Goal: Task Accomplishment & Management: Manage account settings

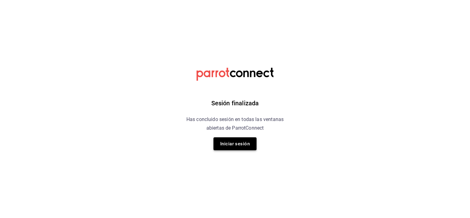
click at [240, 144] on button "Iniciar sesión" at bounding box center [234, 143] width 43 height 13
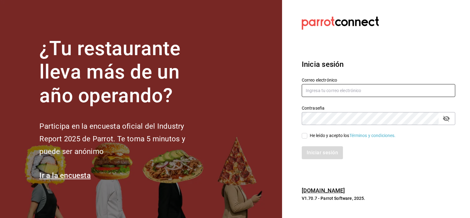
type input "[EMAIL_ADDRESS][DOMAIN_NAME]"
click at [305, 135] on input "He leído y acepto los Términos y condiciones." at bounding box center [305, 136] width 6 height 6
checkbox input "true"
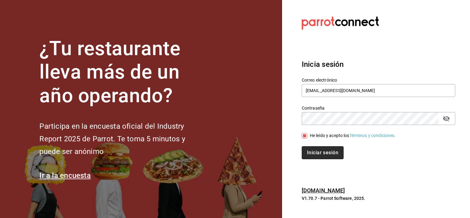
click at [312, 154] on button "Iniciar sesión" at bounding box center [323, 152] width 42 height 13
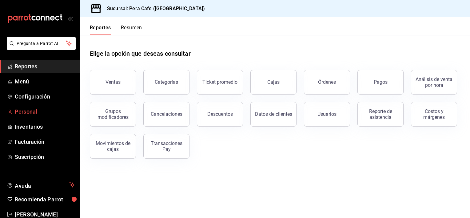
click at [22, 107] on link "Personal" at bounding box center [40, 111] width 80 height 13
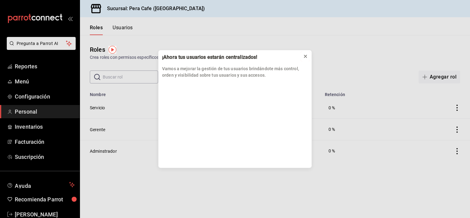
click at [305, 56] on icon at bounding box center [305, 56] width 2 height 2
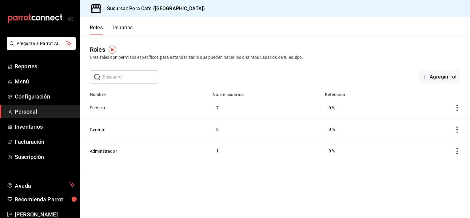
click at [116, 29] on button "Usuarios" at bounding box center [123, 30] width 20 height 10
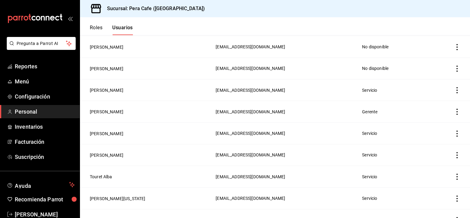
scroll to position [102, 0]
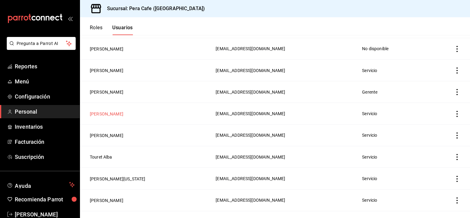
click at [100, 114] on button "Angel Rodas" at bounding box center [107, 114] width 34 height 6
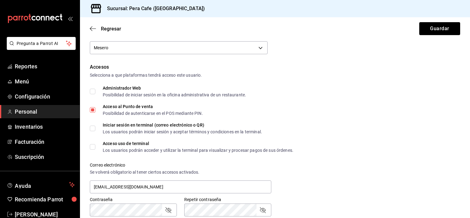
scroll to position [111, 0]
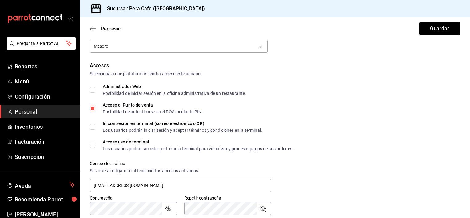
click at [92, 143] on input "Acceso uso de terminal Los usuarios podrán acceder y utilizar la terminal para …" at bounding box center [93, 145] width 6 height 6
checkbox input "true"
click at [444, 25] on button "Guardar" at bounding box center [439, 28] width 41 height 13
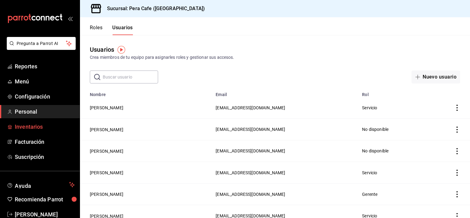
click at [33, 125] on span "Inventarios" at bounding box center [45, 126] width 60 height 8
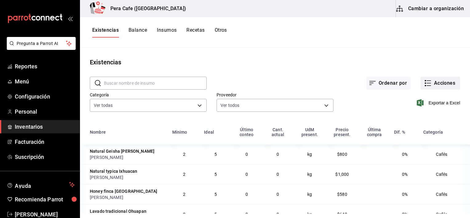
click at [427, 80] on button "Acciones" at bounding box center [440, 83] width 40 height 13
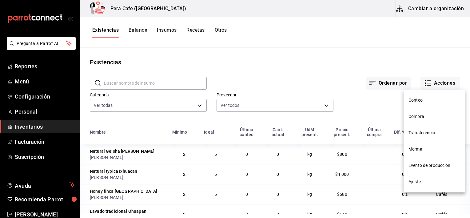
click at [418, 119] on span "Compra" at bounding box center [434, 116] width 52 height 6
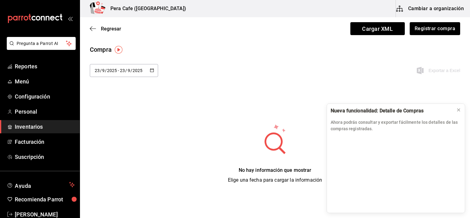
drag, startPoint x: 429, startPoint y: 28, endPoint x: 423, endPoint y: 18, distance: 11.2
click at [423, 18] on div "Regresar Cargar XML Registrar compra" at bounding box center [275, 28] width 390 height 23
click at [425, 29] on button "Registrar compra" at bounding box center [434, 28] width 51 height 13
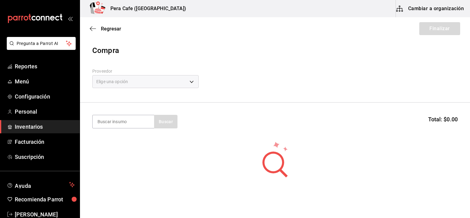
scroll to position [17, 0]
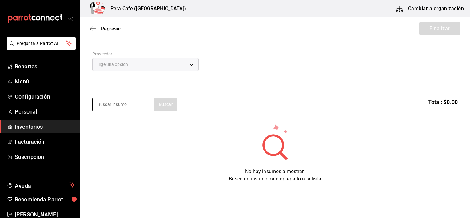
click at [136, 106] on input at bounding box center [123, 104] width 61 height 13
type input "c"
type input "N"
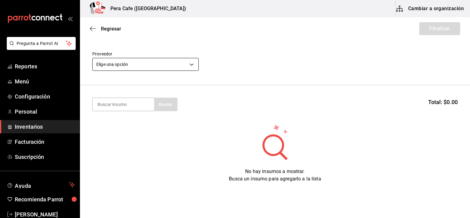
click at [149, 63] on body "Pregunta a Parrot AI Reportes Menú Configuración Personal Inventarios Facturaci…" at bounding box center [235, 91] width 470 height 183
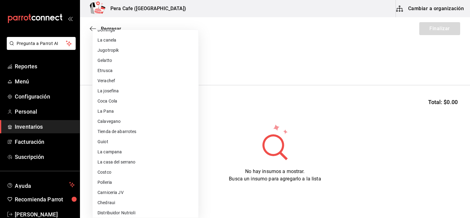
scroll to position [71, 0]
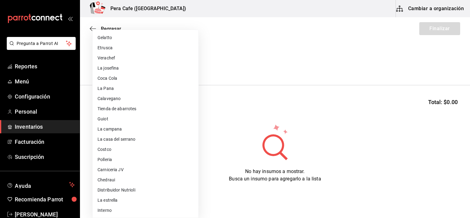
click at [140, 210] on li "Interno" at bounding box center [146, 210] width 106 height 10
type input "e3b4334f-1776-4b99-8757-d8533a3e4e20"
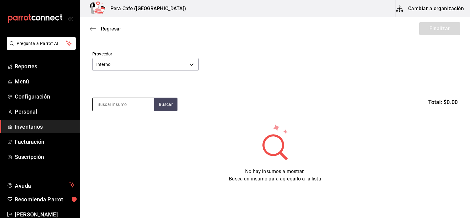
click at [144, 100] on input at bounding box center [123, 104] width 61 height 13
type input "n"
click at [92, 28] on icon "button" at bounding box center [93, 29] width 6 height 6
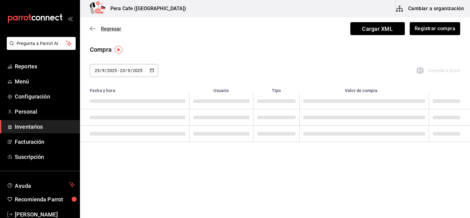
click at [92, 27] on icon "button" at bounding box center [91, 28] width 2 height 5
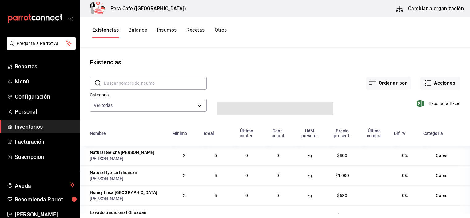
click at [107, 164] on td "Natural Geisha Alina Michael" at bounding box center [124, 155] width 89 height 20
click at [424, 82] on icon "button" at bounding box center [427, 82] width 7 height 7
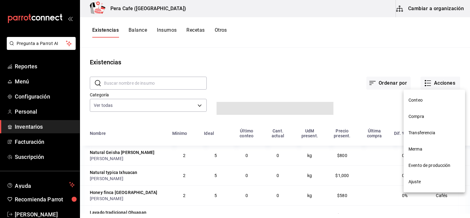
click at [415, 100] on span "Conteo" at bounding box center [434, 100] width 52 height 6
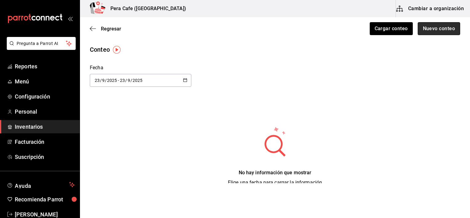
click at [438, 30] on button "Nuevo conteo" at bounding box center [439, 28] width 43 height 13
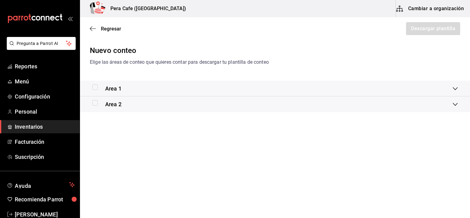
click at [95, 85] on input "checkbox" at bounding box center [95, 87] width 6 height 6
checkbox input "true"
click at [96, 103] on input "checkbox" at bounding box center [95, 103] width 6 height 6
click at [353, 89] on div "Area 1" at bounding box center [272, 88] width 360 height 8
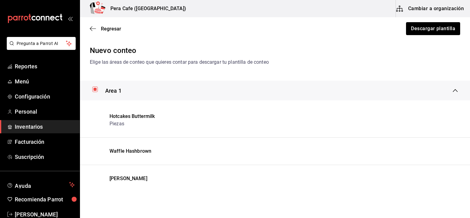
click at [446, 93] on div "Area 1" at bounding box center [272, 90] width 360 height 8
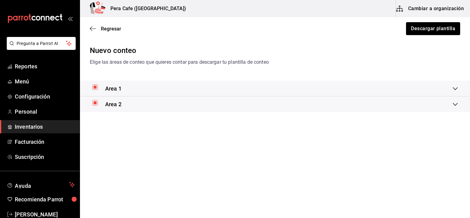
click at [398, 103] on div "Area 2" at bounding box center [272, 104] width 360 height 8
click at [454, 114] on div "Area 2" at bounding box center [275, 111] width 390 height 20
click at [438, 86] on div "Area 1" at bounding box center [272, 88] width 360 height 8
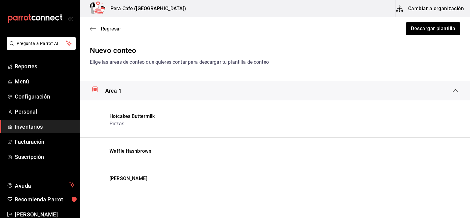
click at [450, 87] on div "Area 1" at bounding box center [275, 91] width 390 height 20
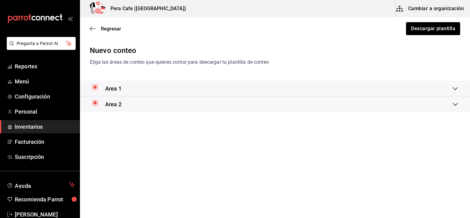
click at [93, 103] on input "checkbox" at bounding box center [95, 103] width 6 height 6
checkbox input "false"
click at [449, 30] on button "Descargar plantilla" at bounding box center [432, 28] width 55 height 13
click at [105, 26] on span "Regresar" at bounding box center [111, 29] width 20 height 6
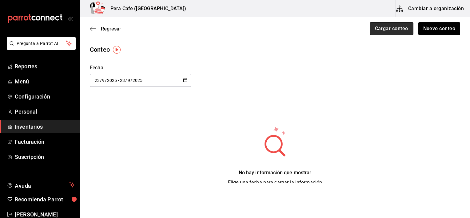
click at [391, 28] on button "Cargar conteo" at bounding box center [392, 28] width 44 height 13
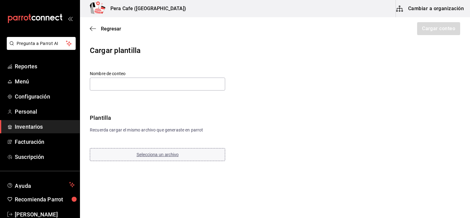
click at [157, 154] on span "Selecciona un archivo" at bounding box center [158, 154] width 42 height 5
click at [150, 83] on input "text" at bounding box center [157, 83] width 135 height 13
click at [143, 82] on input "text" at bounding box center [157, 83] width 135 height 13
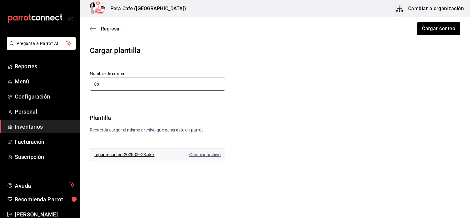
type input "C"
click at [108, 83] on input "Café a granel" at bounding box center [157, 83] width 135 height 13
type input "Café agranel"
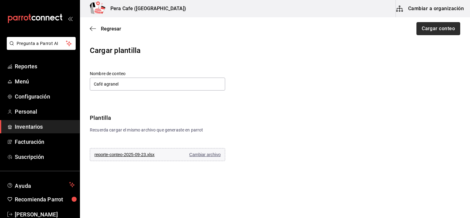
click at [429, 26] on button "Cargar conteo" at bounding box center [438, 28] width 44 height 13
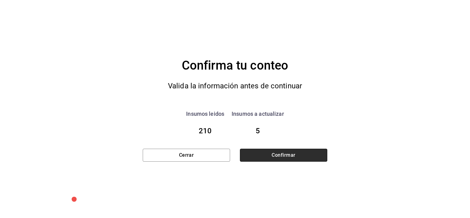
click at [276, 152] on button "Confirmar" at bounding box center [283, 155] width 87 height 13
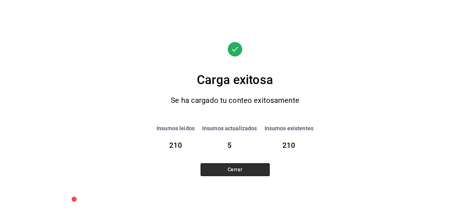
click at [249, 166] on button "Cerrar" at bounding box center [234, 169] width 69 height 13
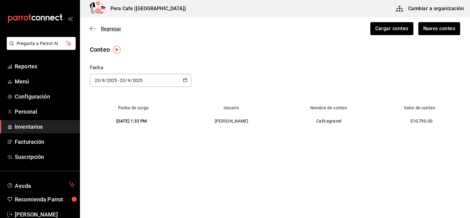
click at [91, 27] on icon "button" at bounding box center [93, 29] width 6 height 6
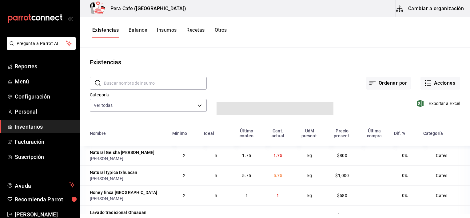
click at [137, 32] on button "Balance" at bounding box center [138, 32] width 18 height 10
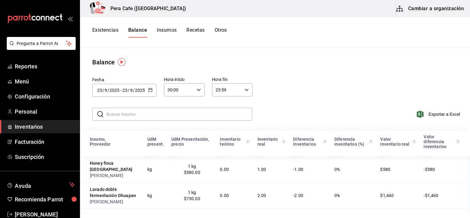
click at [171, 31] on button "Insumos" at bounding box center [167, 32] width 20 height 10
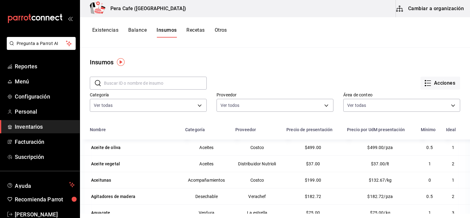
click at [191, 30] on button "Recetas" at bounding box center [195, 32] width 18 height 10
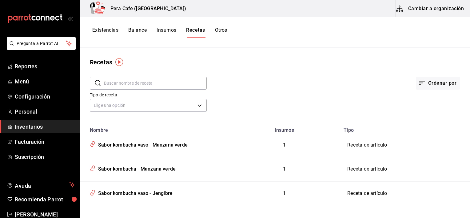
click at [100, 32] on button "Existencias" at bounding box center [105, 32] width 26 height 10
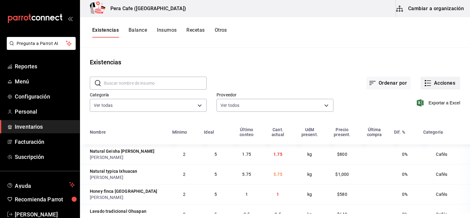
click at [433, 84] on button "Acciones" at bounding box center [440, 83] width 40 height 13
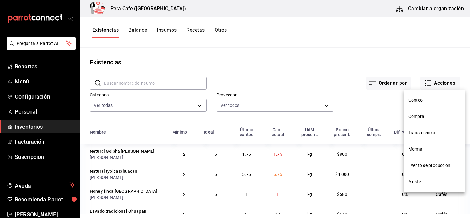
click at [427, 133] on span "Transferencia" at bounding box center [434, 132] width 52 height 6
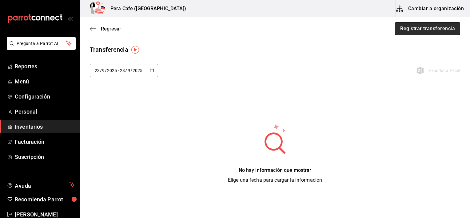
click at [411, 29] on button "Registrar transferencia" at bounding box center [427, 28] width 65 height 13
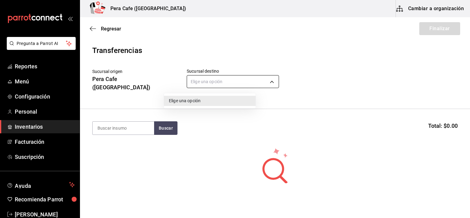
click at [197, 83] on body "Pregunta a Parrot AI Reportes Menú Configuración Personal Inventarios Facturaci…" at bounding box center [235, 91] width 470 height 183
click at [195, 102] on li "Elige una opción" at bounding box center [210, 101] width 92 height 10
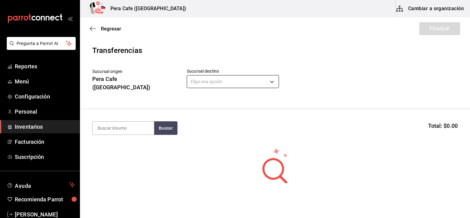
click at [176, 81] on body "Pregunta a Parrot AI Reportes Menú Configuración Personal Inventarios Facturaci…" at bounding box center [235, 91] width 470 height 183
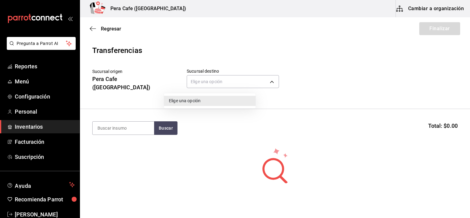
click at [166, 124] on div at bounding box center [235, 109] width 470 height 218
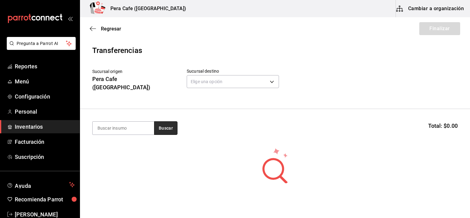
click at [166, 122] on button "Buscar" at bounding box center [165, 128] width 23 height 14
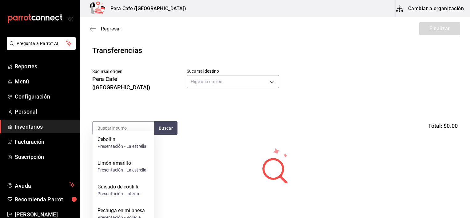
click at [91, 28] on icon "button" at bounding box center [93, 29] width 6 height 6
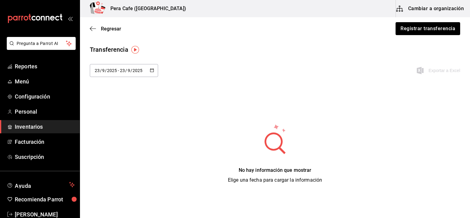
click at [91, 28] on icon "button" at bounding box center [93, 29] width 6 height 6
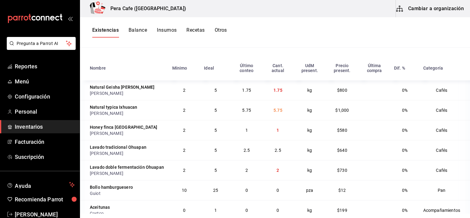
click at [174, 32] on button "Insumos" at bounding box center [167, 32] width 20 height 10
